Goal: Task Accomplishment & Management: Use online tool/utility

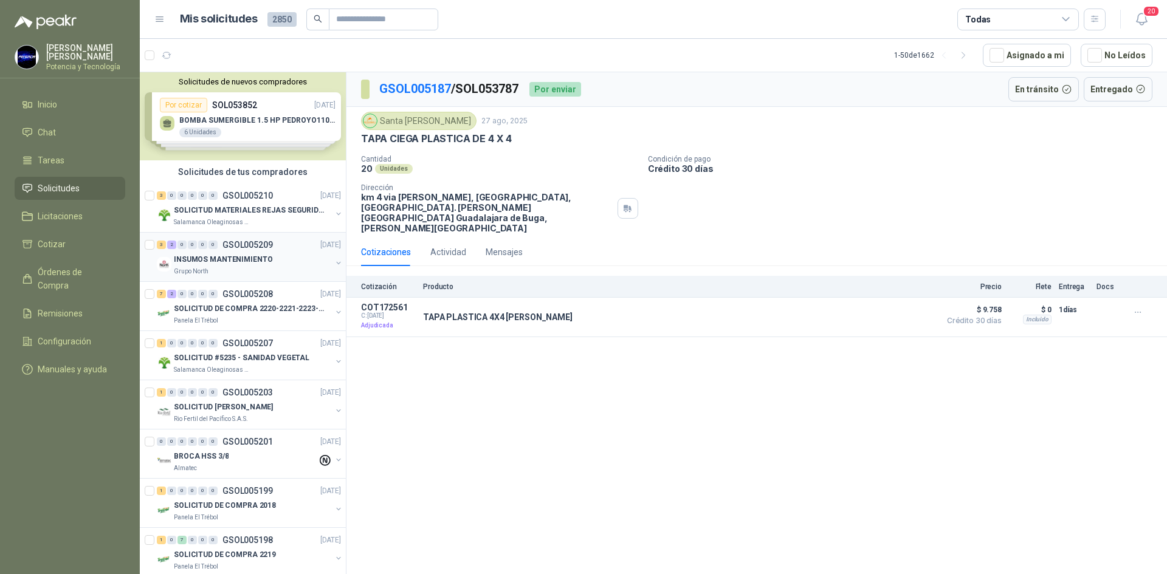
click at [196, 262] on p "INSUMOS MANTENIMIENTO" at bounding box center [223, 260] width 98 height 12
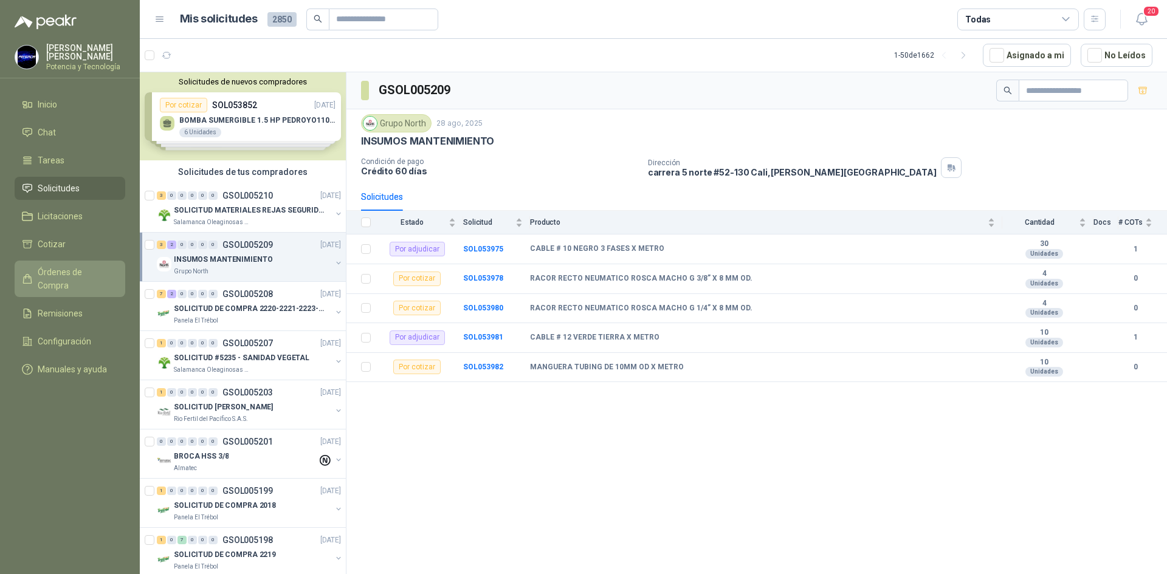
click at [83, 272] on span "Órdenes de Compra" at bounding box center [76, 279] width 76 height 27
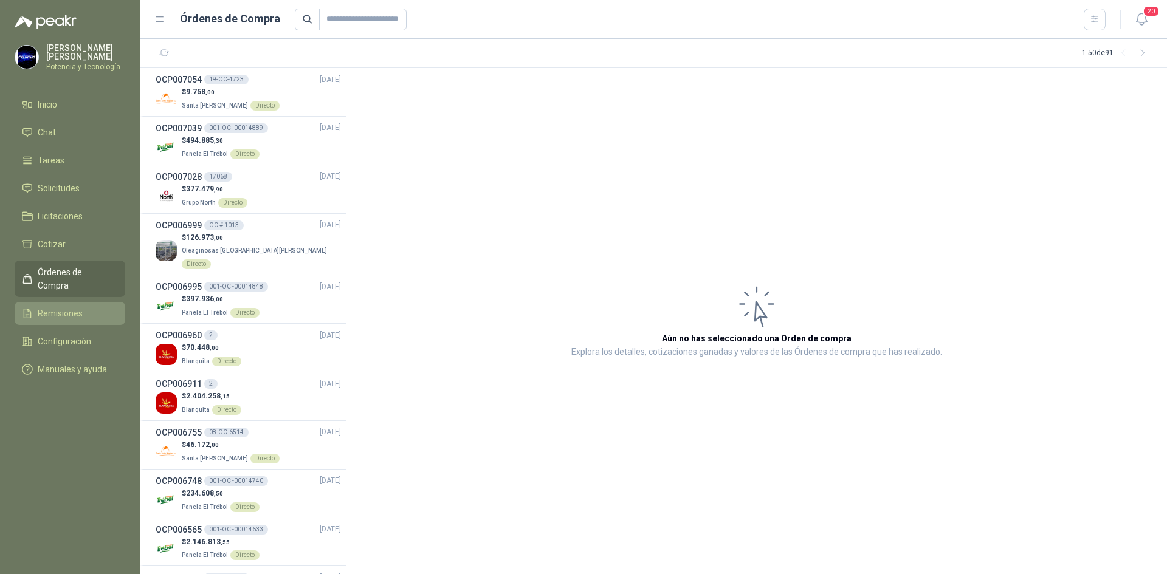
click at [82, 307] on li "Remisiones" at bounding box center [70, 313] width 96 height 13
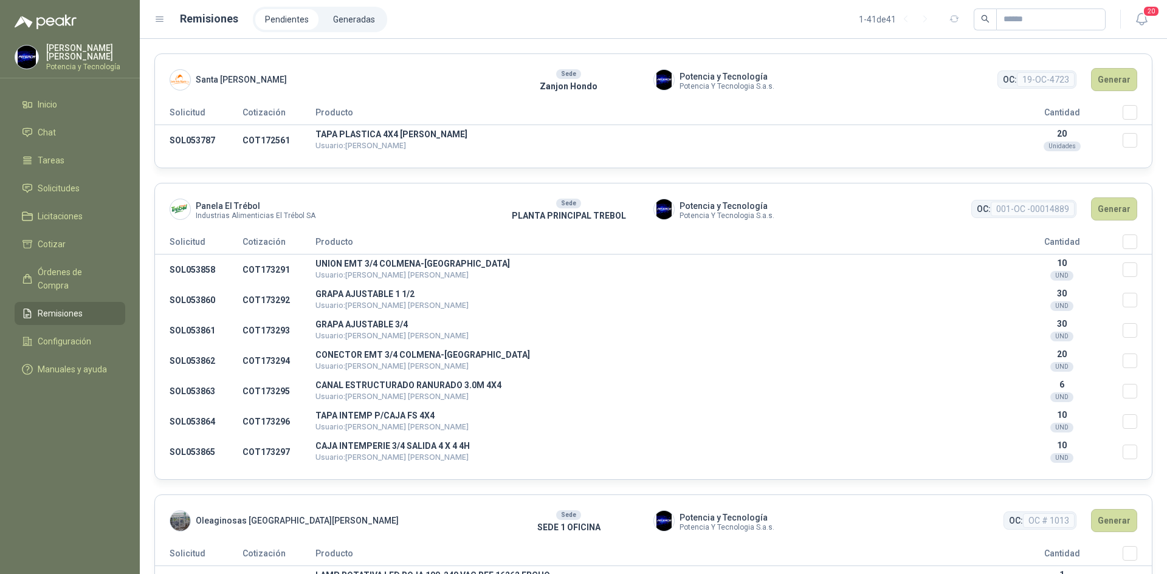
click at [1125, 104] on header "Santa [PERSON_NAME] Sede Zanjon Hondo Potencia y Tecnología Potencia Y Tecnolog…" at bounding box center [653, 79] width 997 height 51
click at [1108, 81] on button "Generar" at bounding box center [1114, 79] width 46 height 23
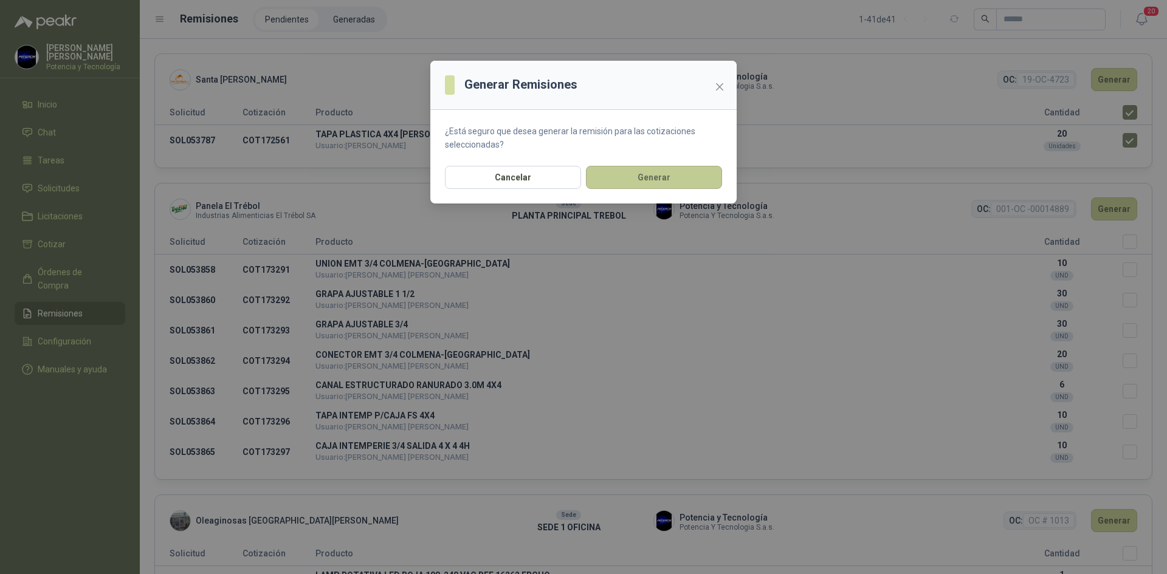
click at [663, 181] on button "Generar" at bounding box center [654, 177] width 136 height 23
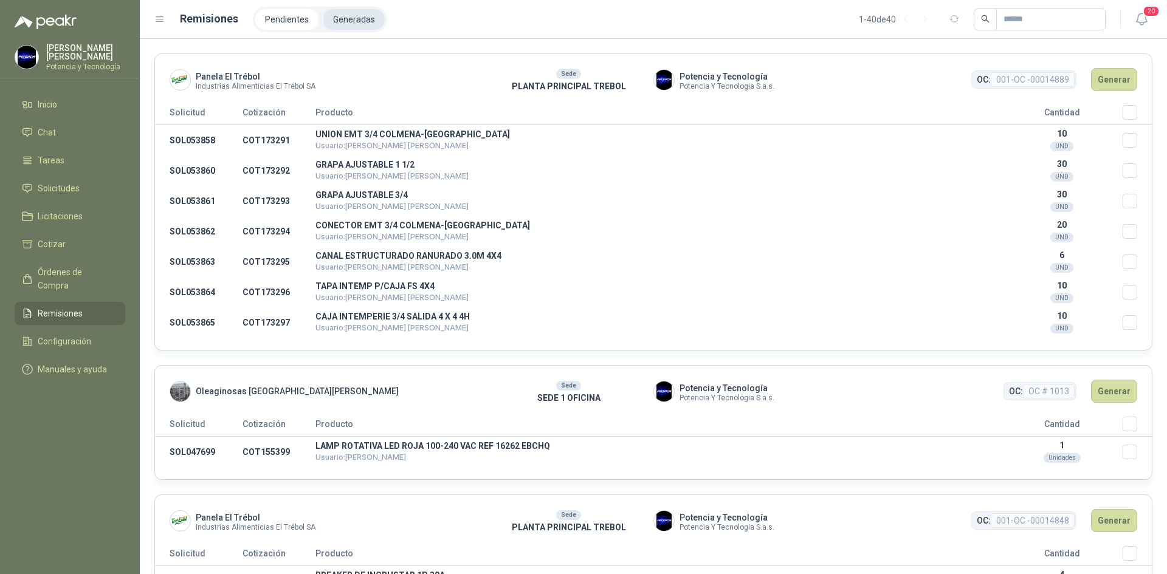
click at [360, 26] on li "Generadas" at bounding box center [353, 19] width 61 height 21
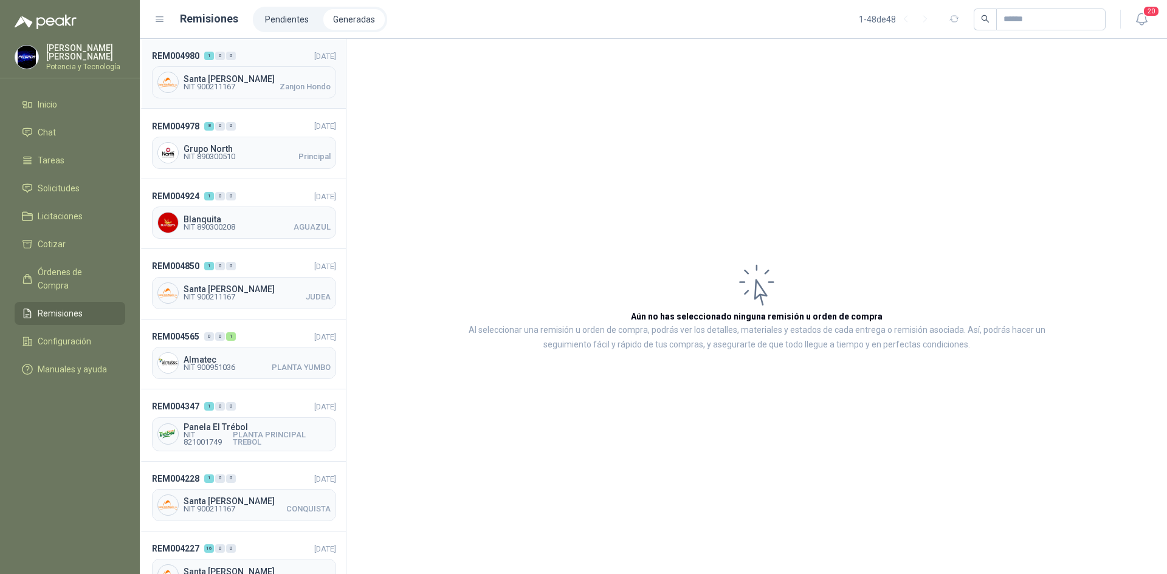
click at [239, 88] on span "NIT 900211167 Zanjon Hondo" at bounding box center [257, 86] width 147 height 7
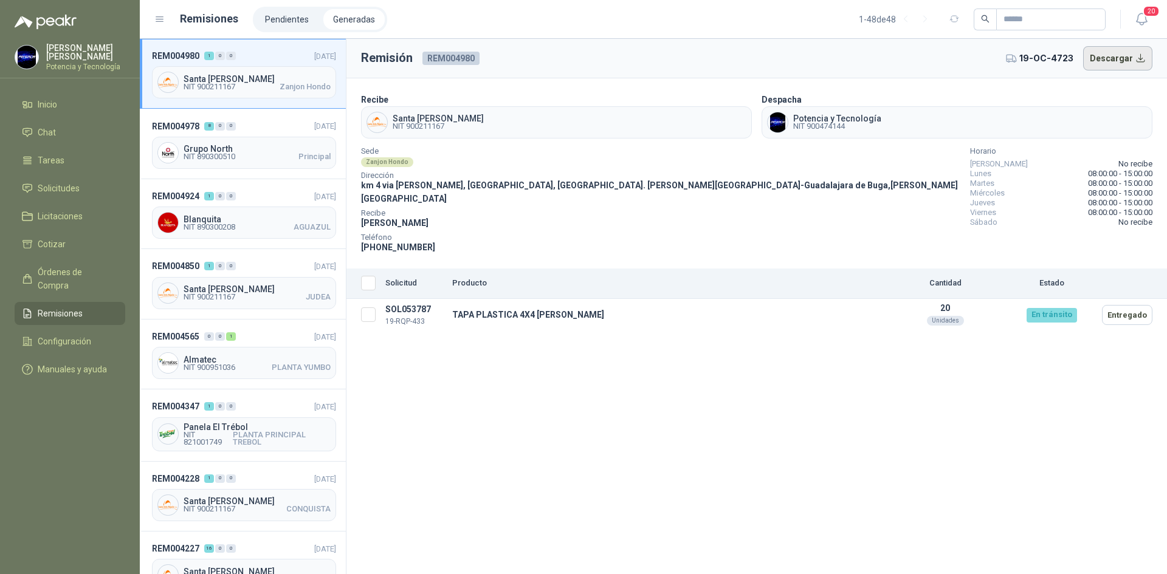
click at [1097, 62] on button "Descargar" at bounding box center [1118, 58] width 70 height 24
